Goal: Information Seeking & Learning: Understand process/instructions

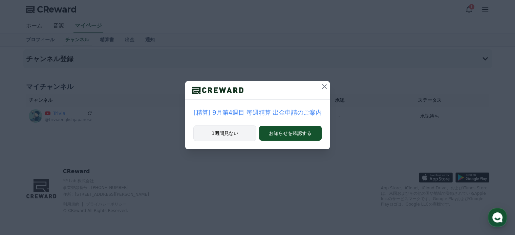
click at [242, 136] on button "1週間見ない" at bounding box center [224, 134] width 63 height 16
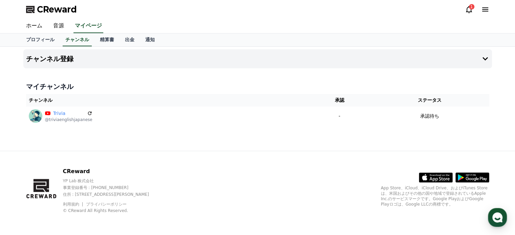
click at [253, 135] on div "チャンネル登録 マイチャンネル チャンネル 承認 ステータス Trivia @triviaenglishjapanese - 承認待ち" at bounding box center [258, 99] width 474 height 104
drag, startPoint x: 467, startPoint y: 10, endPoint x: 461, endPoint y: 52, distance: 42.2
click at [467, 10] on icon at bounding box center [469, 9] width 8 height 8
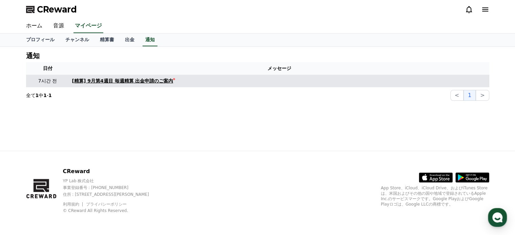
click at [113, 84] on div "[精算] 9月第4週目 毎週精算 出金申請のご案内" at bounding box center [122, 80] width 101 height 7
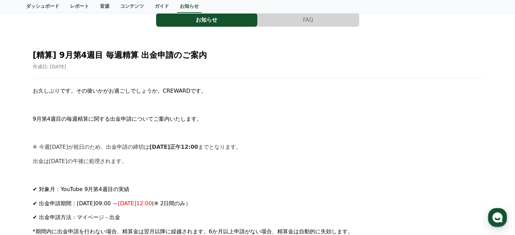
scroll to position [34, 0]
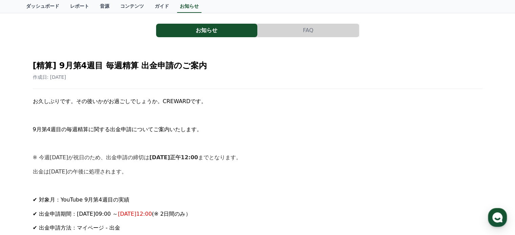
click at [294, 127] on p "9月第4週目の毎週精算に関する出金申請についてご案内いたします。" at bounding box center [257, 129] width 449 height 9
